Goal: Task Accomplishment & Management: Manage account settings

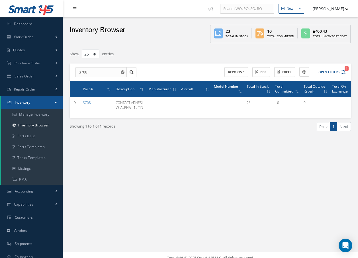
select select "25"
click at [30, 38] on span "Work Order" at bounding box center [23, 36] width 19 height 5
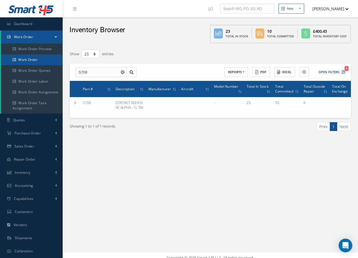
click at [36, 58] on link "Work Order" at bounding box center [31, 59] width 61 height 11
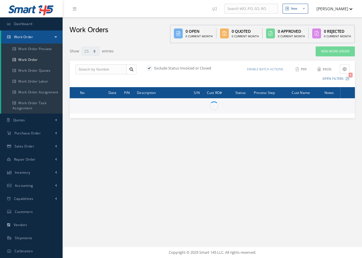
select select "25"
click at [90, 68] on input "text" at bounding box center [100, 69] width 51 height 10
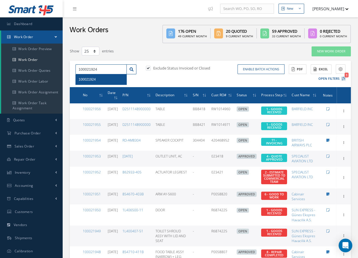
type input "100021924"
click at [93, 78] on span "100021924" at bounding box center [87, 79] width 17 height 4
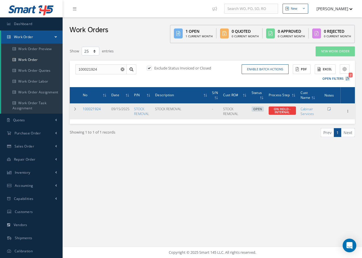
click at [93, 108] on link "100021924" at bounding box center [92, 108] width 18 height 5
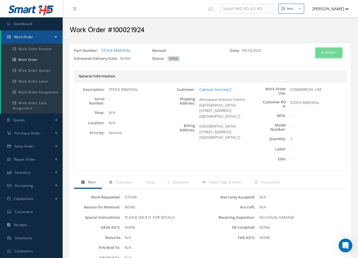
click at [326, 52] on button "Actions" at bounding box center [328, 53] width 26 height 10
click at [311, 63] on link "Edit" at bounding box center [320, 64] width 46 height 8
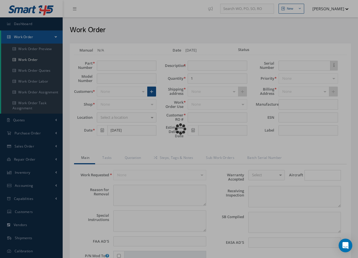
type input "STOCK REMOVAL"
type input "09/15/2025"
type input "STOCK REMOVAL"
type textarea "NONE"
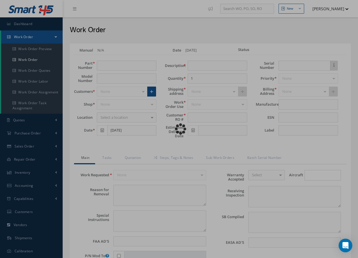
type textarea "PLEASE SEE R.O. FOR DETAILS"
type input "NONE"
type textarea "NO VISUAL DAMAGE"
type textarea "NONE"
type input "NONE"
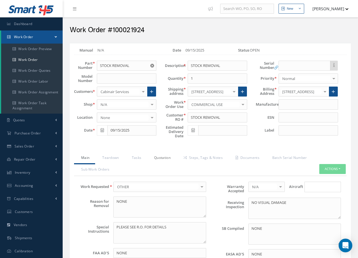
click at [163, 157] on link "Quotation" at bounding box center [161, 158] width 29 height 12
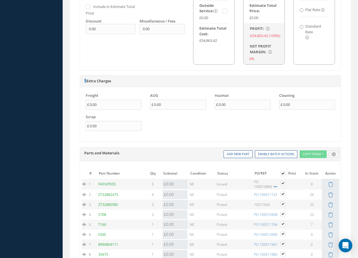
scroll to position [1674, 0]
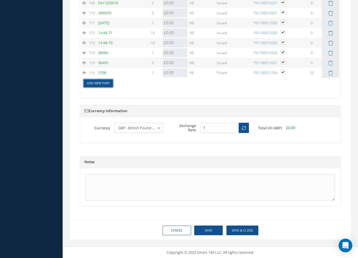
click at [104, 82] on link "Add New Part" at bounding box center [98, 83] width 29 height 8
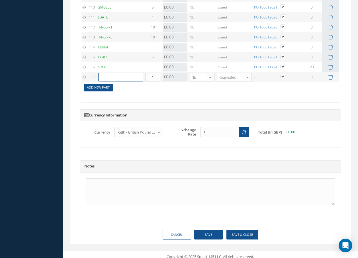
click at [104, 81] on input "text" at bounding box center [120, 77] width 45 height 9
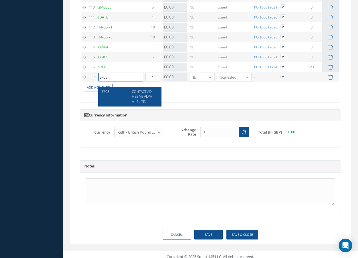
type input "S708"
click at [150, 95] on span "CONTACT ADHESIVE ALPHA - 1L TIN" at bounding box center [142, 96] width 20 height 15
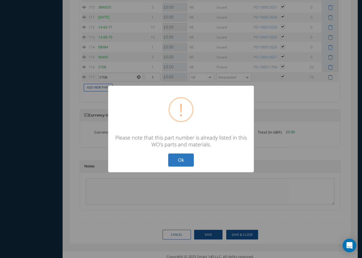
click at [182, 160] on button "Ok" at bounding box center [181, 159] width 26 height 13
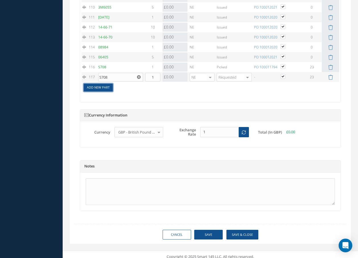
click at [103, 91] on link "Add New Part" at bounding box center [98, 88] width 29 height 8
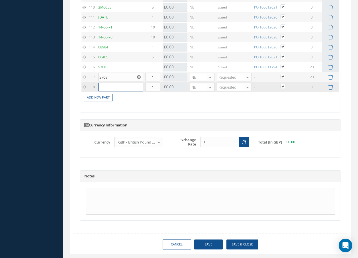
click at [105, 91] on input "text" at bounding box center [120, 87] width 45 height 9
type input "f"
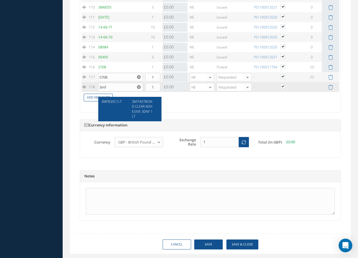
click at [145, 107] on span "3M FASTBOND CLEAR ADHESIVE 30NF 1LT" at bounding box center [142, 108] width 21 height 19
type input "3MFB30C1LT"
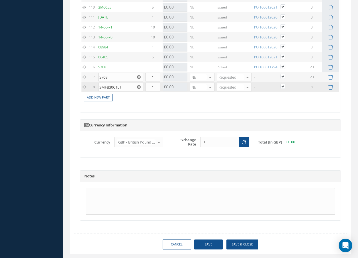
click at [140, 89] on use "Reset" at bounding box center [139, 87] width 4 height 4
click at [132, 91] on input "text" at bounding box center [120, 87] width 45 height 9
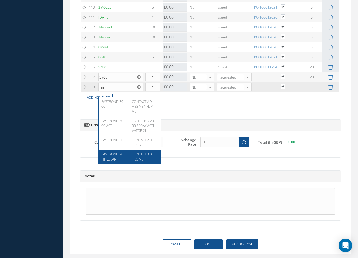
click at [134, 154] on span "CONTACT ADHESIVE" at bounding box center [142, 157] width 20 height 10
type input "FASTBOND 30NF CLEAR"
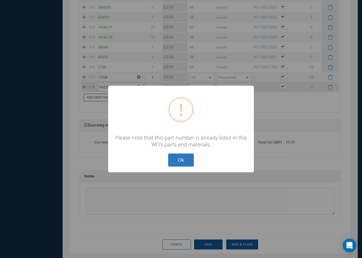
click at [187, 158] on button "Ok" at bounding box center [181, 159] width 26 height 13
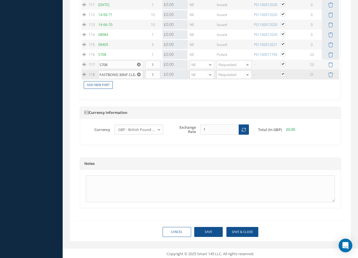
scroll to position [1694, 0]
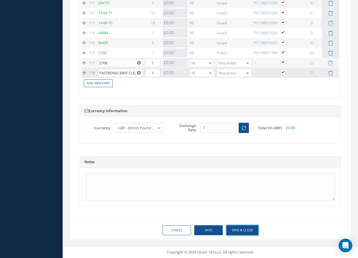
click at [237, 231] on button "Save & Close" at bounding box center [242, 230] width 32 height 10
checkbox input "true"
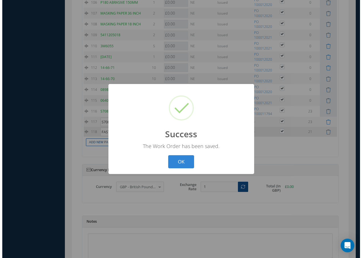
scroll to position [1688, 0]
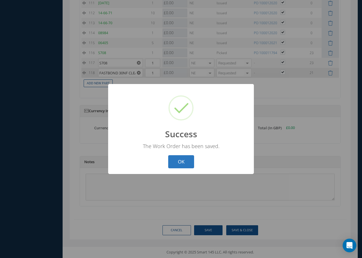
click at [187, 161] on button "OK" at bounding box center [181, 161] width 26 height 13
select select "25"
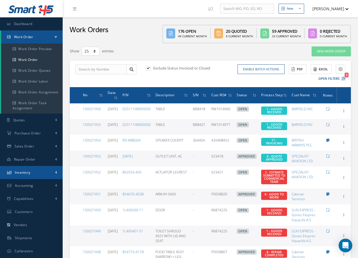
click at [24, 171] on span "Inventory" at bounding box center [23, 172] width 16 height 5
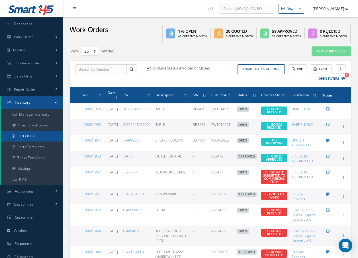
click at [31, 138] on link "Parts Issue" at bounding box center [31, 136] width 61 height 11
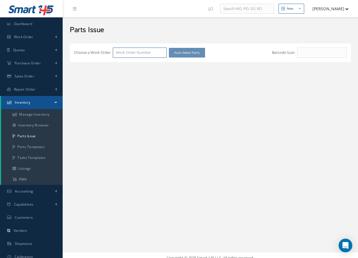
click at [128, 52] on input "Choose a Work Order" at bounding box center [140, 53] width 54 height 10
type input "100021924"
click at [127, 62] on span "100021924" at bounding box center [125, 62] width 18 height 5
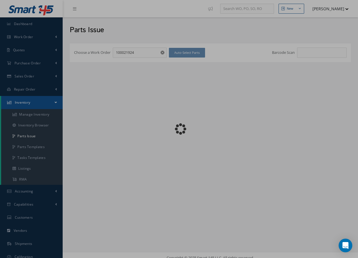
checkbox input "false"
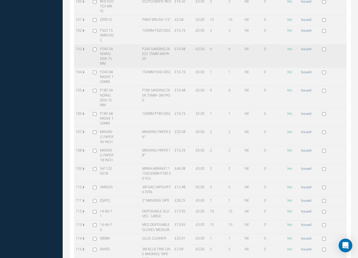
scroll to position [1747, 0]
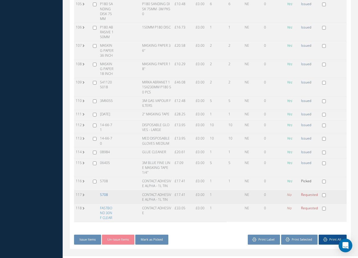
click at [102, 192] on link "S708" at bounding box center [104, 194] width 8 height 5
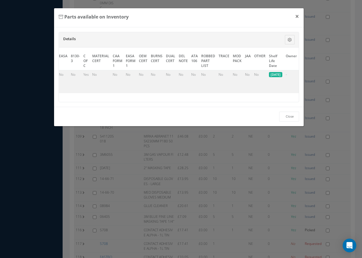
scroll to position [0, 278]
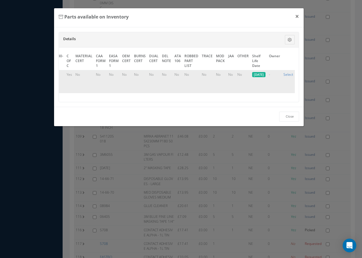
click at [289, 74] on link "Select" at bounding box center [288, 74] width 10 height 5
checkbox input "true"
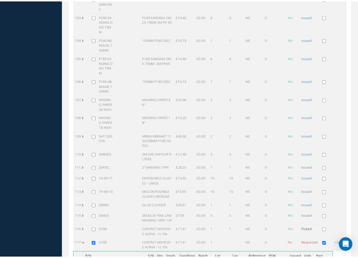
scroll to position [1737, 0]
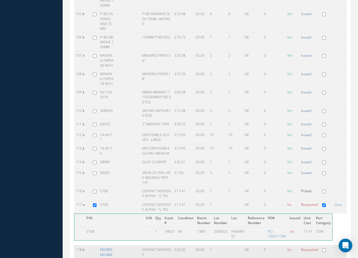
click at [108, 247] on link "FASTBOND 30NF CLEAR" at bounding box center [106, 254] width 12 height 15
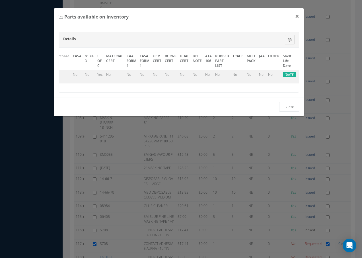
scroll to position [0, 280]
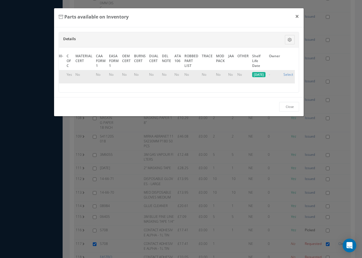
click at [288, 73] on link "Select" at bounding box center [288, 74] width 10 height 5
checkbox input "true"
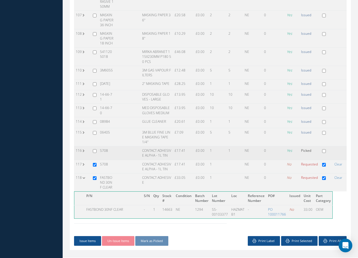
scroll to position [1778, 0]
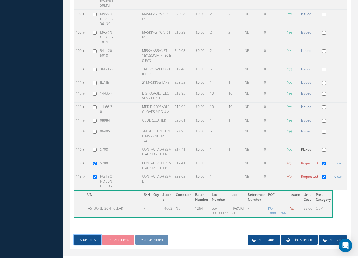
click at [90, 235] on button "Issue Items" at bounding box center [87, 240] width 27 height 10
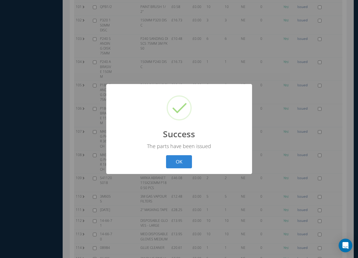
scroll to position [1634, 0]
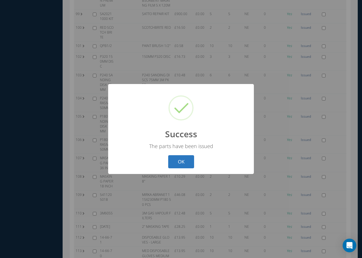
click at [173, 162] on button "OK" at bounding box center [181, 161] width 26 height 13
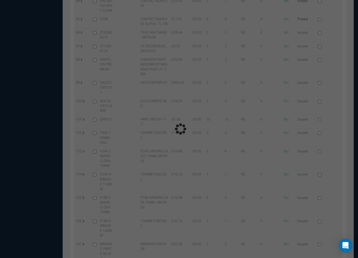
scroll to position [1747, 0]
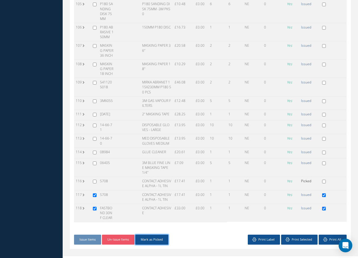
click at [158, 235] on button "Mark as Picked" at bounding box center [151, 240] width 33 height 10
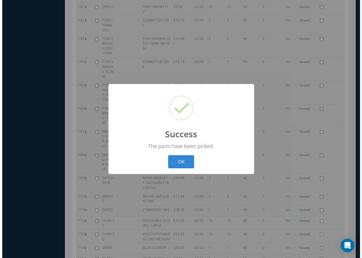
scroll to position [1634, 0]
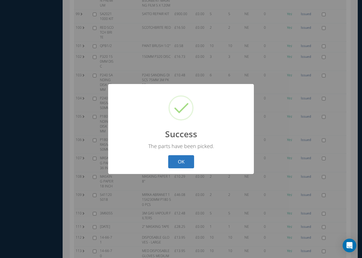
click at [180, 159] on button "OK" at bounding box center [181, 161] width 26 height 13
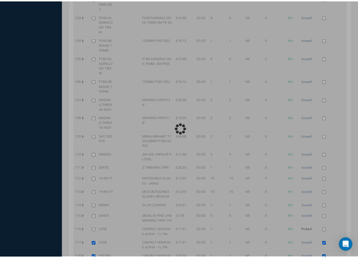
scroll to position [1747, 0]
